Goal: Task Accomplishment & Management: Manage account settings

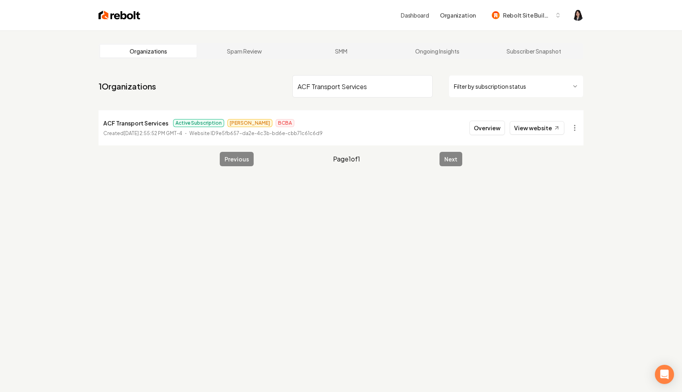
click at [424, 87] on input "ACF Transport Services" at bounding box center [363, 86] width 140 height 22
paste input "Defense Plumbing [US_STATE]"
type input "Defense Plumbing [US_STATE]"
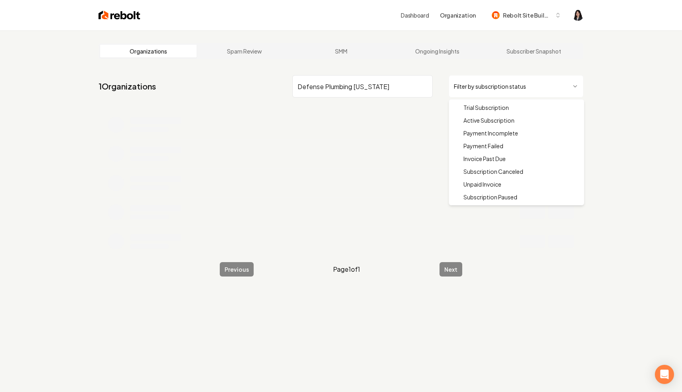
click at [500, 91] on html "Dashboard Organization Rebolt Site Builder Organizations Spam Review SMM Ongoin…" at bounding box center [341, 196] width 682 height 392
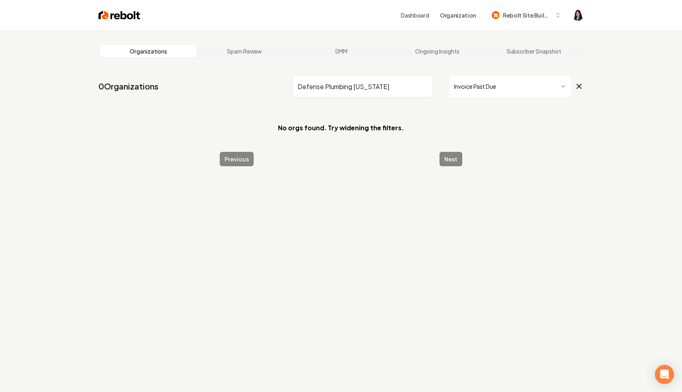
click at [581, 83] on icon at bounding box center [579, 86] width 9 height 10
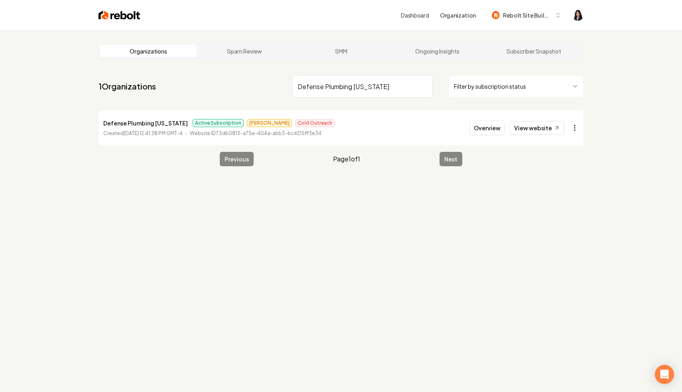
click at [576, 127] on html "Dashboard Organization Rebolt Site Builder Organizations Spam Review SMM Ongoin…" at bounding box center [341, 196] width 682 height 392
click at [556, 197] on link "View in Stripe" at bounding box center [555, 196] width 51 height 13
click at [425, 85] on input "Defense Plumbing [US_STATE]" at bounding box center [363, 86] width 140 height 22
type input "v"
type input "Clutch Roofing Performance, LLC"
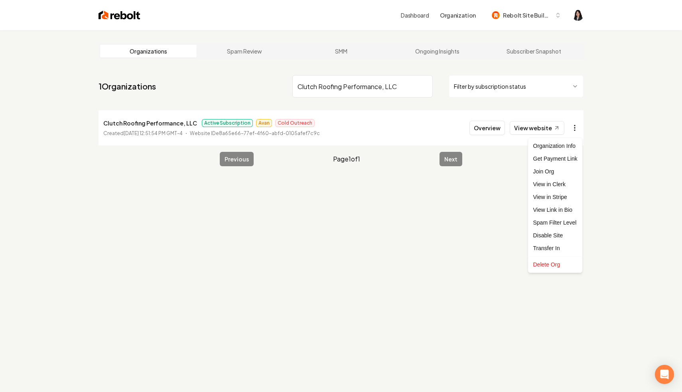
click at [575, 129] on html "Dashboard Organization Rebolt Site Builder Organizations Spam Review SMM Ongoin…" at bounding box center [341, 196] width 682 height 392
click at [564, 198] on link "View in Stripe" at bounding box center [555, 196] width 51 height 13
